Goal: Task Accomplishment & Management: Complete application form

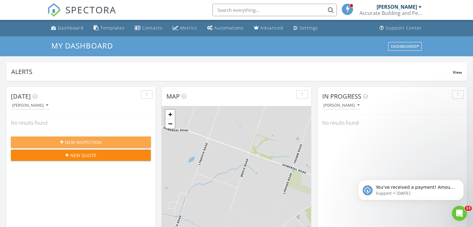
click at [94, 145] on span "New Inspection" at bounding box center [83, 142] width 37 height 7
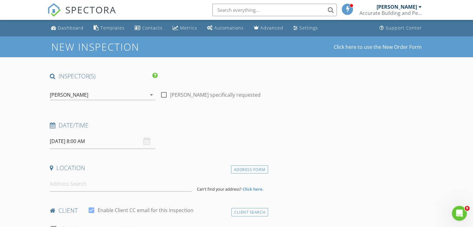
click at [145, 142] on div "29/08/2025 8:00 AM" at bounding box center [102, 141] width 105 height 15
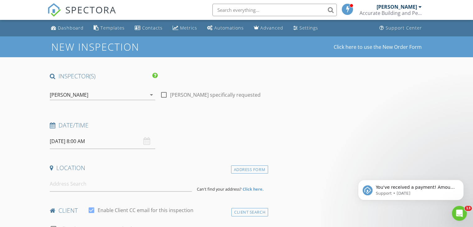
click at [111, 146] on input "29/08/2025 8:00 AM" at bounding box center [102, 141] width 105 height 15
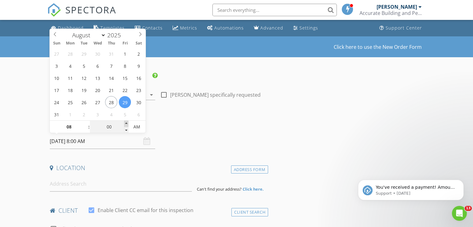
type input "05"
type input "29/08/2025 8:05 AM"
click at [126, 123] on span at bounding box center [126, 124] width 4 height 6
type input "10"
type input "29/08/2025 8:10 AM"
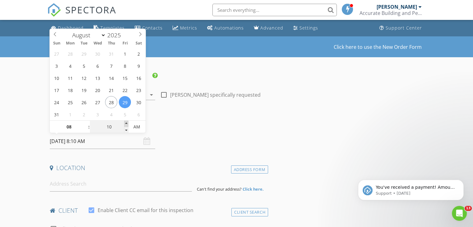
click at [126, 123] on span at bounding box center [126, 124] width 4 height 6
type input "15"
click at [126, 123] on span at bounding box center [126, 124] width 4 height 6
click at [134, 124] on span "PM" at bounding box center [136, 127] width 17 height 12
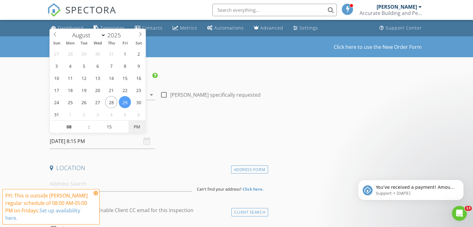
type input "29/08/2025 8:15 AM"
click at [135, 126] on span "PM" at bounding box center [136, 127] width 17 height 12
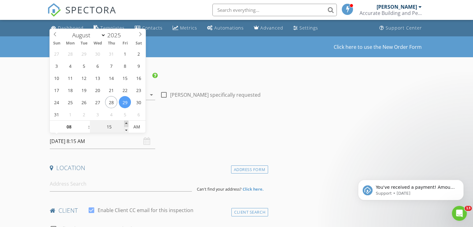
type input "20"
type input "29/08/2025 8:20 AM"
click at [125, 122] on span at bounding box center [126, 124] width 4 height 6
type input "15"
type input "29/08/2025 8:15 AM"
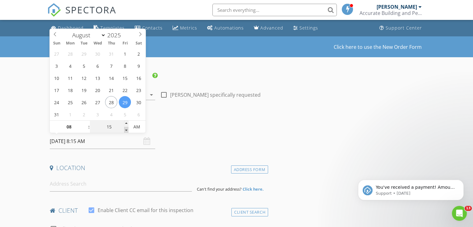
click at [126, 129] on span at bounding box center [126, 130] width 4 height 6
type input "10"
type input "29/08/2025 8:10 AM"
click at [126, 129] on span at bounding box center [126, 130] width 4 height 6
type input "05"
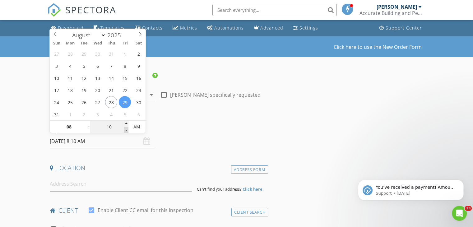
type input "29/08/2025 8:05 AM"
click at [126, 129] on span at bounding box center [126, 130] width 4 height 6
type input "00"
type input "29/08/2025 8:00 AM"
click at [126, 129] on span at bounding box center [126, 130] width 4 height 6
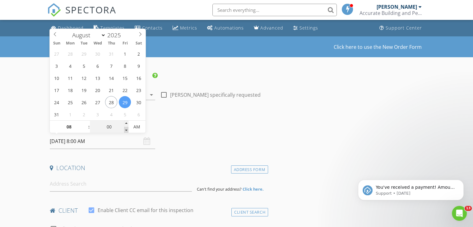
type input "07"
type input "55"
type input "29/08/2025 7:55 AM"
click at [126, 128] on span at bounding box center [126, 130] width 4 height 6
type input "50"
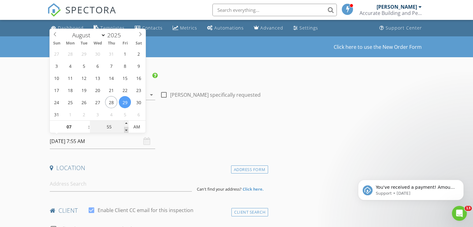
type input "29/08/2025 7:50 AM"
click at [126, 128] on span at bounding box center [126, 130] width 4 height 6
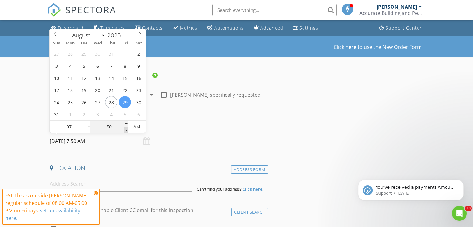
type input "45"
type input "29/08/2025 7:45 AM"
click at [126, 128] on span at bounding box center [126, 130] width 4 height 6
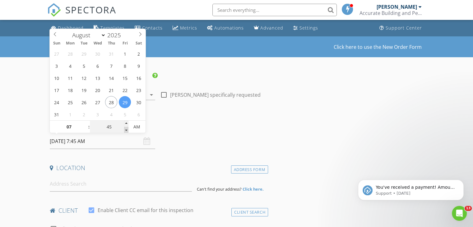
type input "40"
type input "29/08/2025 7:40 AM"
click at [126, 128] on span at bounding box center [126, 130] width 4 height 6
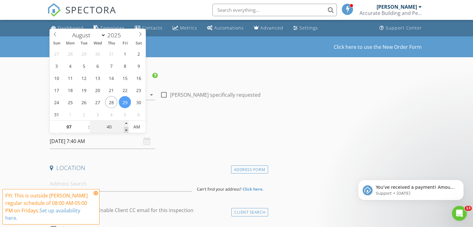
type input "35"
type input "29/08/2025 7:35 AM"
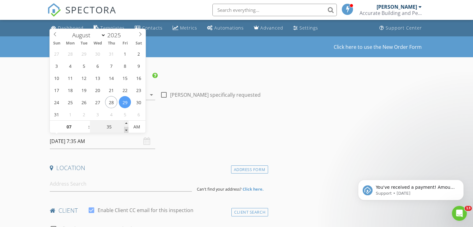
click at [126, 128] on span at bounding box center [126, 130] width 4 height 6
type input "30"
type input "29/08/2025 7:30 AM"
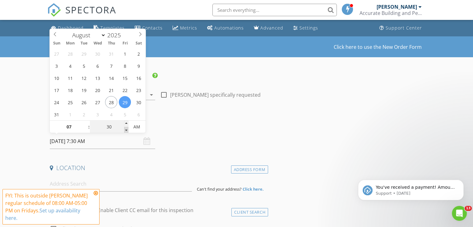
click at [126, 128] on span at bounding box center [126, 130] width 4 height 6
type input "25"
type input "29/08/2025 7:25 AM"
click at [126, 128] on span at bounding box center [126, 130] width 4 height 6
type input "08"
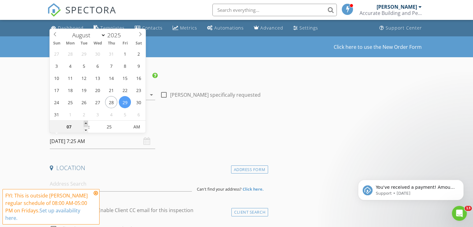
type input "29/08/2025 8:25 AM"
click at [85, 123] on span at bounding box center [86, 124] width 4 height 6
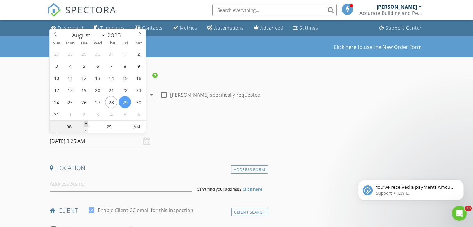
type input "09"
type input "29/08/2025 9:25 AM"
click at [85, 123] on span at bounding box center [86, 124] width 4 height 6
type input "30"
type input "29/08/2025 9:30 AM"
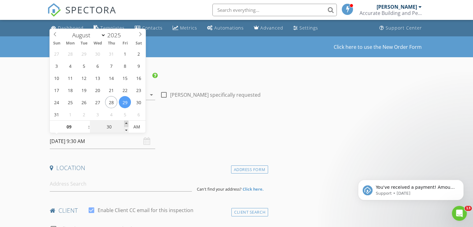
click at [126, 124] on span at bounding box center [126, 124] width 4 height 6
type input "35"
type input "29/08/2025 9:35 AM"
click at [126, 124] on span at bounding box center [126, 124] width 4 height 6
type input "40"
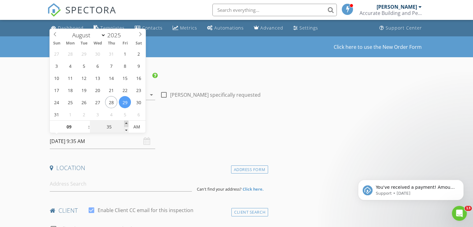
type input "29/08/2025 9:40 AM"
click at [126, 124] on span at bounding box center [126, 124] width 4 height 6
type input "45"
type input "29/08/2025 9:45 AM"
click at [126, 124] on span at bounding box center [126, 124] width 4 height 6
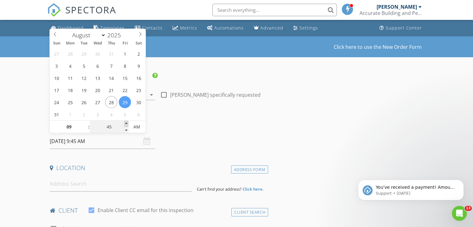
type input "50"
type input "29/08/2025 9:50 AM"
click at [126, 124] on span at bounding box center [126, 124] width 4 height 6
type input "55"
type input "29/08/2025 9:55 AM"
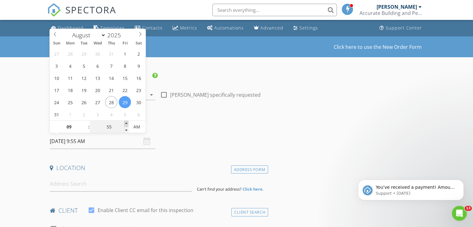
click at [126, 124] on span at bounding box center [126, 124] width 4 height 6
type input "10"
type input "00"
type input "[DATE] 10:00 AM"
click at [126, 124] on span at bounding box center [126, 124] width 4 height 6
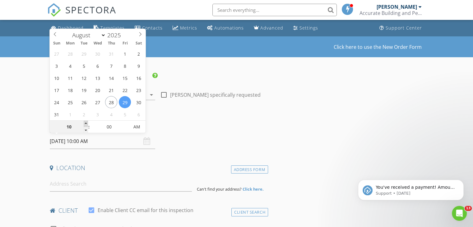
type input "11"
type input "29/08/2025 11:00 AM"
click at [86, 123] on span at bounding box center [86, 124] width 4 height 6
type input "10"
type input "[DATE] 10:00 AM"
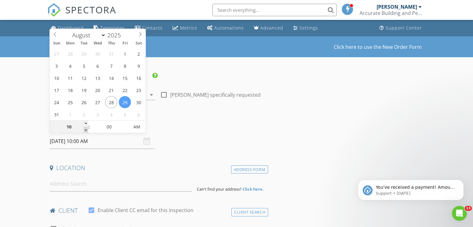
click at [85, 129] on span at bounding box center [86, 130] width 4 height 6
type input "09"
type input "[DATE] 9:00 AM"
click at [85, 129] on span at bounding box center [86, 130] width 4 height 6
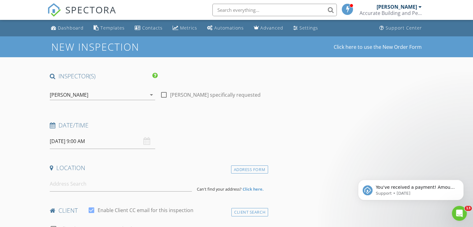
click at [188, 139] on div "Date/Time 29/08/2025 9:00 AM" at bounding box center [157, 135] width 221 height 28
click at [76, 178] on input at bounding box center [121, 183] width 142 height 15
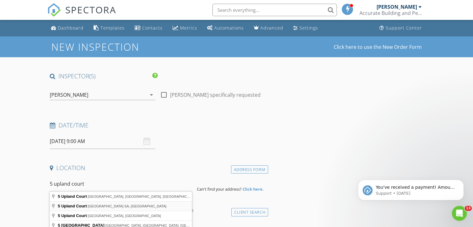
type input "5 Upland Court, Golden Grove SA, Australia"
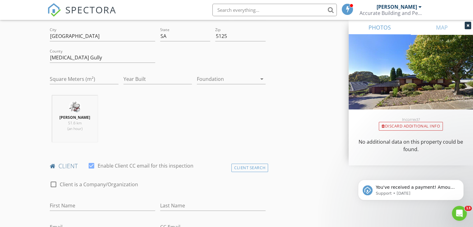
scroll to position [207, 0]
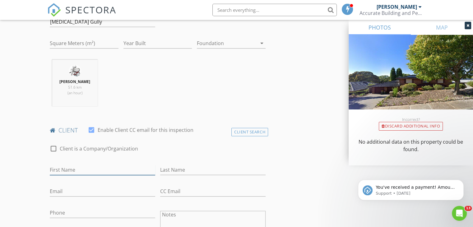
drag, startPoint x: 62, startPoint y: 171, endPoint x: 77, endPoint y: 167, distance: 15.4
click at [63, 170] on input "First Name" at bounding box center [102, 170] width 105 height 10
type input "Carel"
click at [178, 170] on input "Last Name" at bounding box center [212, 170] width 105 height 10
type input "[PERSON_NAME]"
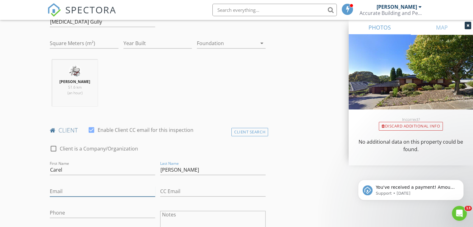
click at [80, 191] on input "Email" at bounding box center [102, 191] width 105 height 10
type input "[EMAIL_ADDRESS][DOMAIN_NAME]"
click at [66, 211] on input "Phone" at bounding box center [102, 213] width 105 height 10
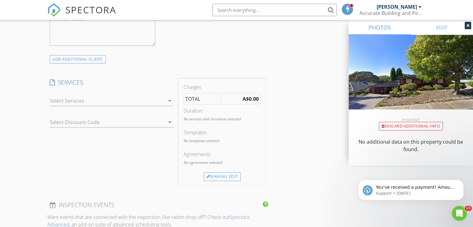
scroll to position [459, 0]
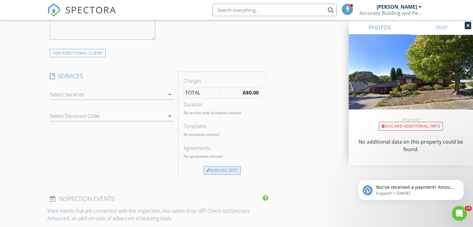
type input "0409139288"
click at [221, 169] on div "Manual Edit" at bounding box center [222, 170] width 37 height 9
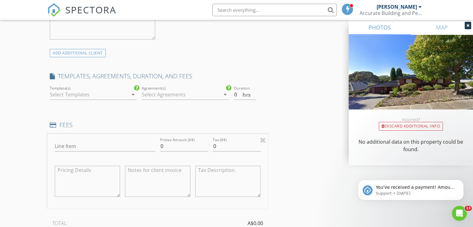
click at [133, 94] on icon "arrow_drop_down" at bounding box center [132, 94] width 7 height 7
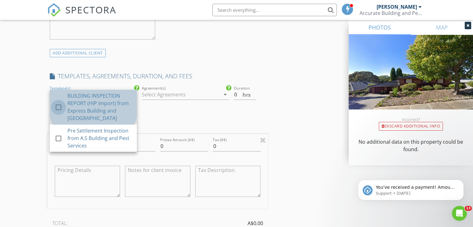
click at [57, 102] on div at bounding box center [58, 107] width 11 height 11
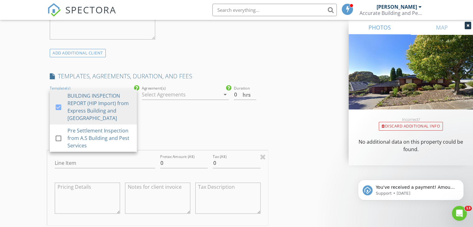
click at [224, 93] on icon "arrow_drop_down" at bounding box center [224, 94] width 7 height 7
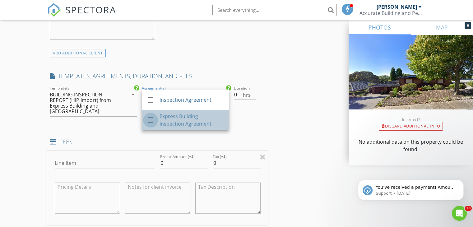
click at [149, 118] on div at bounding box center [150, 120] width 11 height 11
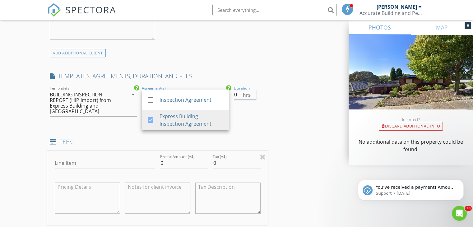
click at [239, 95] on input "0" at bounding box center [245, 95] width 22 height 10
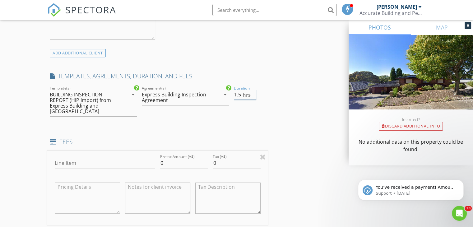
type input "1.5"
click at [167, 158] on input "0" at bounding box center [184, 163] width 48 height 10
type input "400"
click at [220, 158] on input "0" at bounding box center [237, 163] width 48 height 10
type input "040"
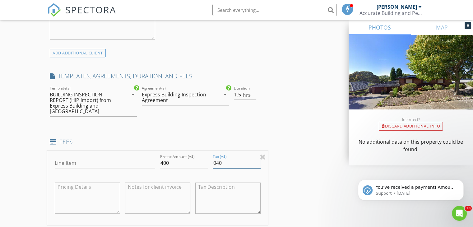
click at [311, 153] on div "INSPECTOR(S) check_box Kerry Turnwald PRIMARY Kerry Turnwald arrow_drop_down ch…" at bounding box center [236, 166] width 379 height 1105
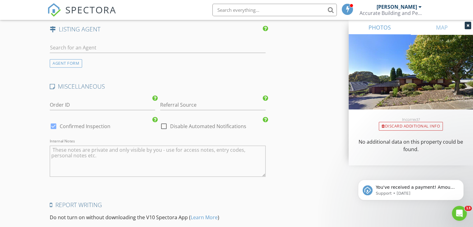
scroll to position [957, 0]
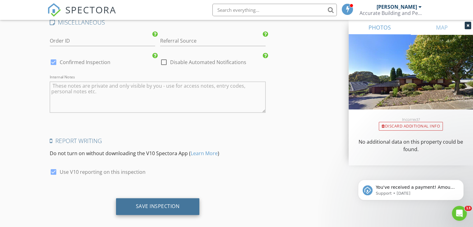
click at [163, 203] on div "Save Inspection" at bounding box center [158, 206] width 44 height 6
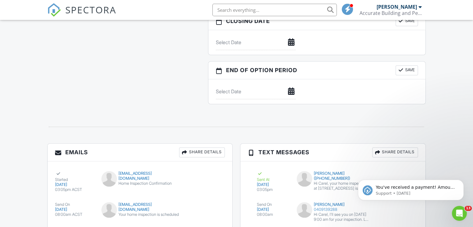
scroll to position [580, 0]
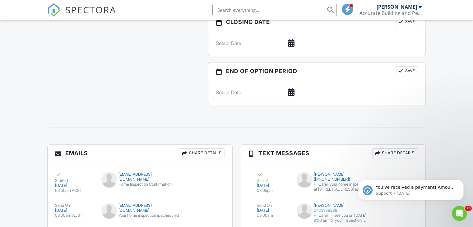
drag, startPoint x: 476, startPoint y: 24, endPoint x: 476, endPoint y: 174, distance: 149.6
